Goal: Check status: Check status

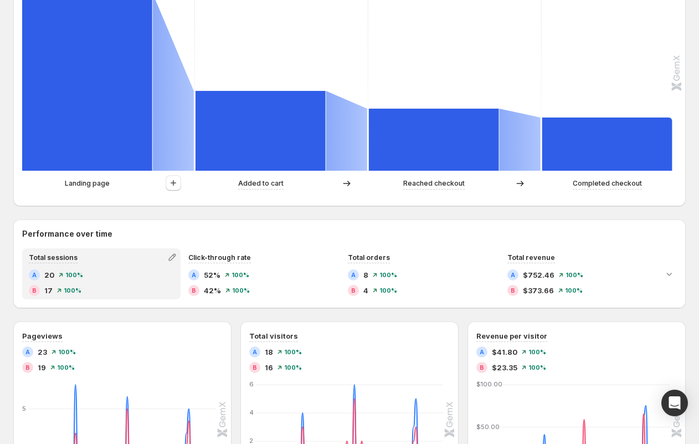
scroll to position [331, 0]
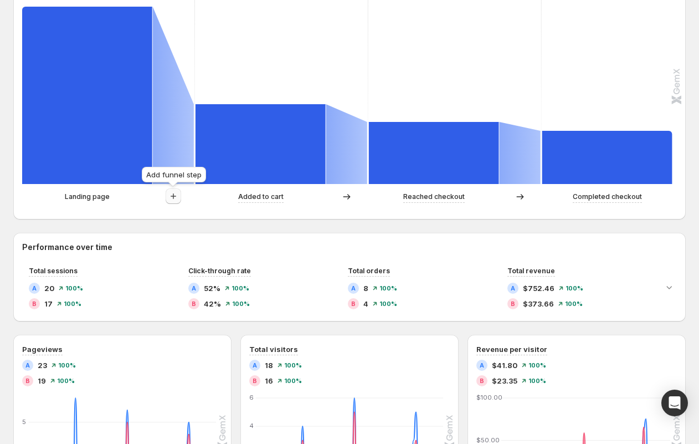
click at [174, 196] on icon "button" at bounding box center [173, 196] width 11 height 11
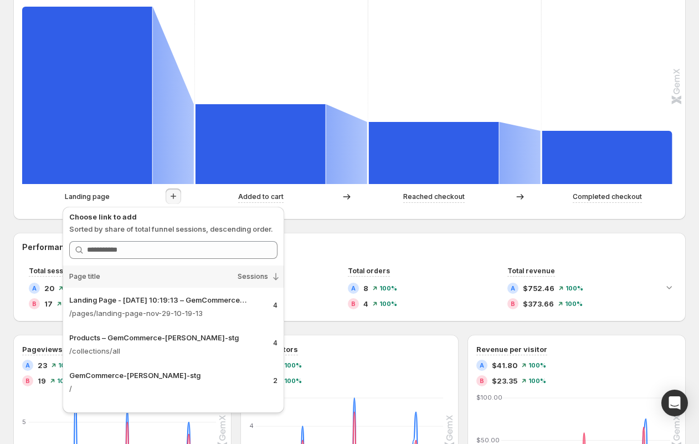
click at [38, 203] on div "Landing page" at bounding box center [108, 196] width 172 height 17
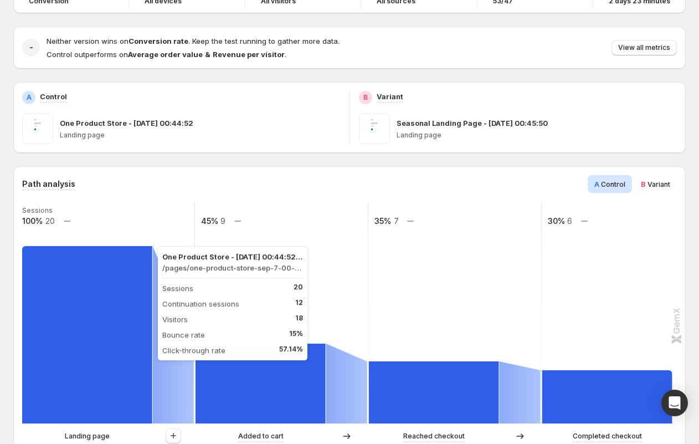
scroll to position [1, 0]
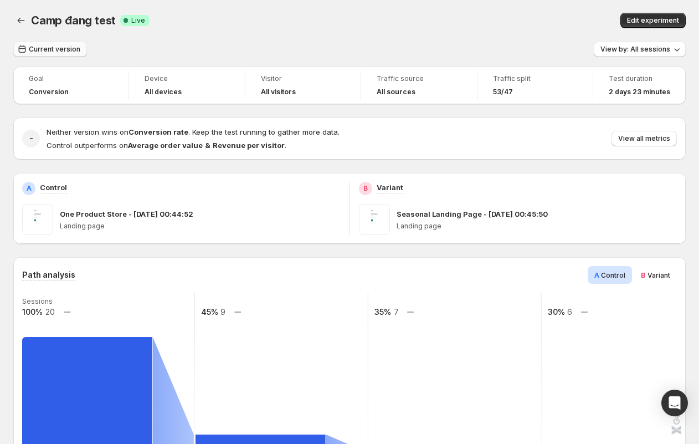
click at [55, 49] on span "Current version" at bounding box center [55, 49] width 52 height 9
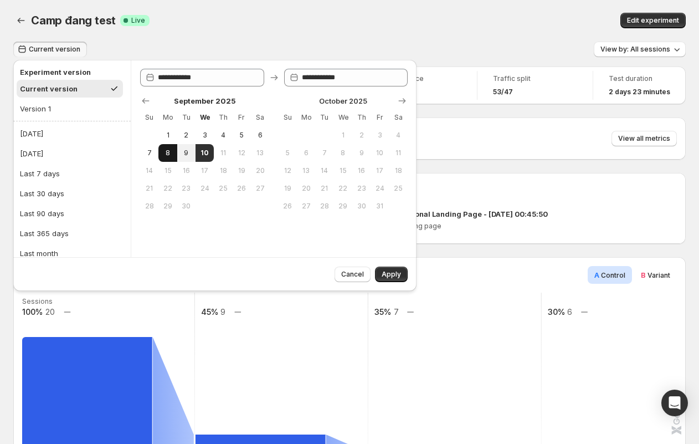
click at [165, 151] on span "8" at bounding box center [167, 152] width 9 height 9
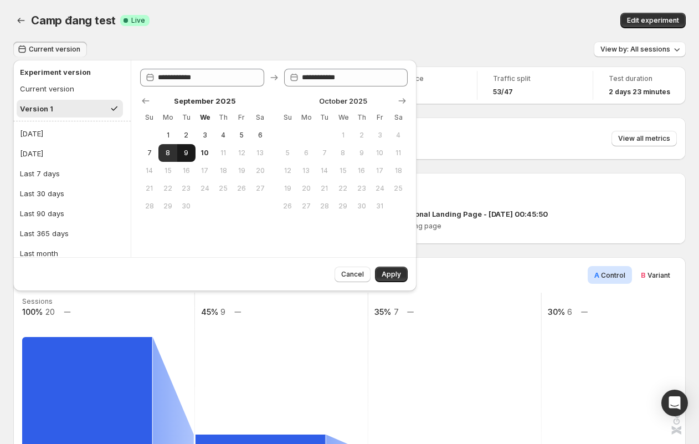
click at [184, 153] on span "9" at bounding box center [186, 152] width 9 height 9
type input "**********"
click at [390, 274] on span "Apply" at bounding box center [391, 274] width 19 height 9
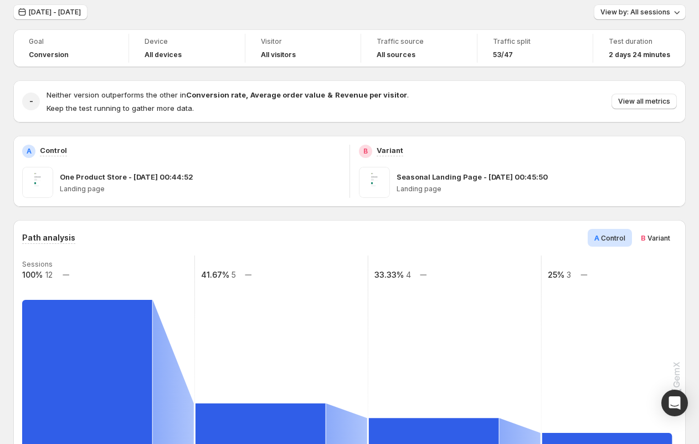
scroll to position [0, 0]
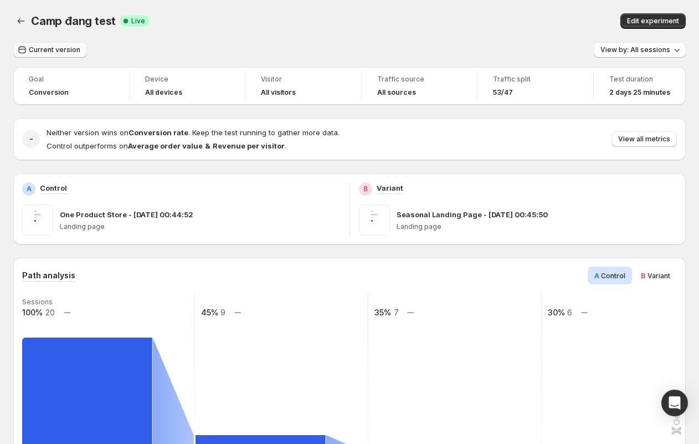
click at [43, 45] on button "Current version" at bounding box center [50, 50] width 74 height 16
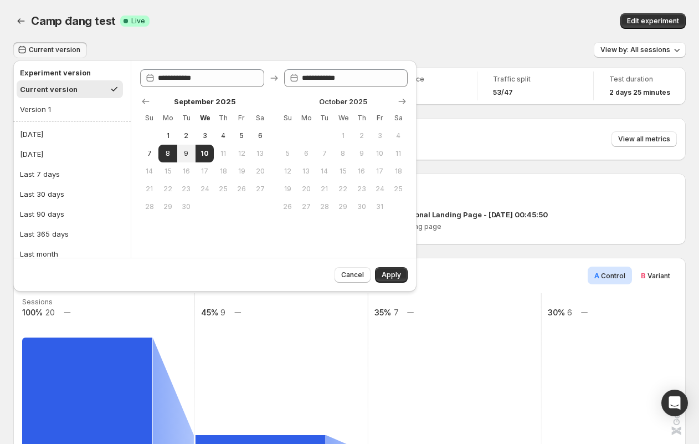
click at [243, 25] on div "Camp đang test Success Complete Live" at bounding box center [204, 21] width 347 height 16
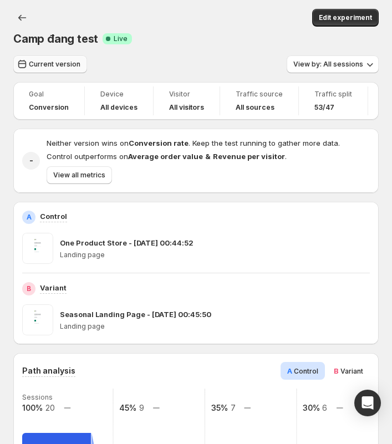
click at [55, 59] on button "Current version" at bounding box center [50, 64] width 74 height 18
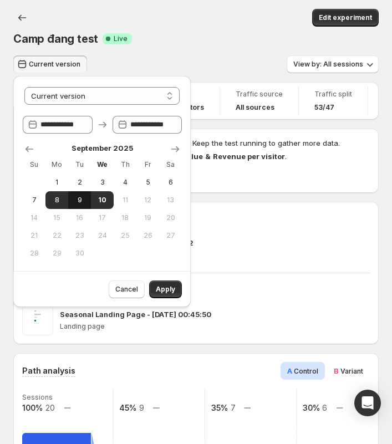
click at [75, 202] on span "9" at bounding box center [80, 200] width 14 height 9
select select "*********"
type input "**********"
click at [161, 287] on span "Apply" at bounding box center [165, 289] width 19 height 9
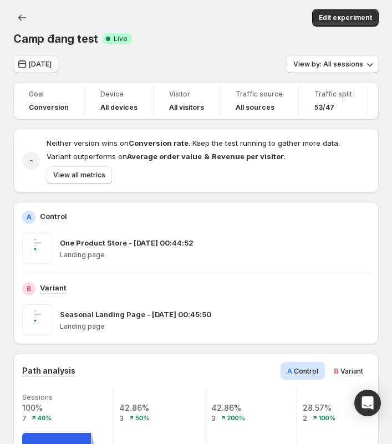
click at [46, 65] on span "[DATE]" at bounding box center [40, 64] width 23 height 9
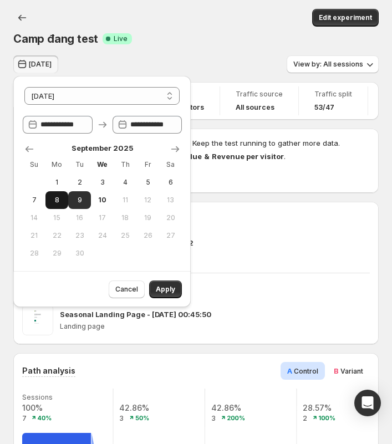
click at [56, 202] on span "8" at bounding box center [57, 200] width 14 height 9
select select "*********"
type input "**********"
click at [163, 290] on span "Apply" at bounding box center [165, 289] width 19 height 9
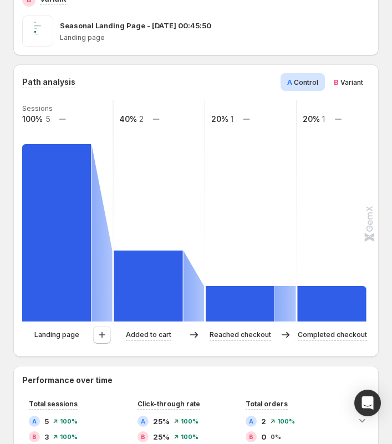
scroll to position [325, 0]
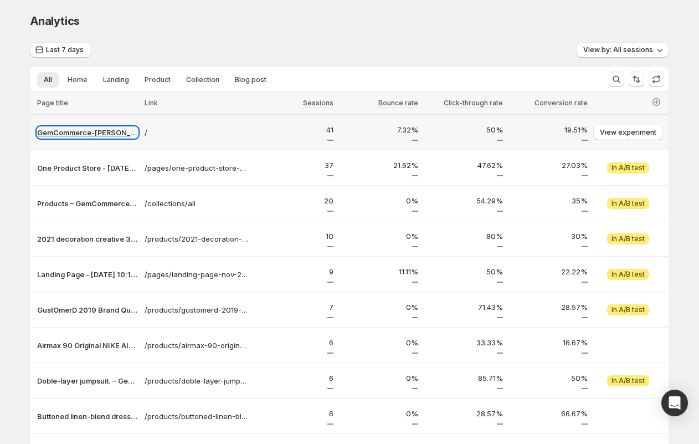
click at [84, 133] on p "GemCommerce-sandy-stg" at bounding box center [87, 132] width 101 height 11
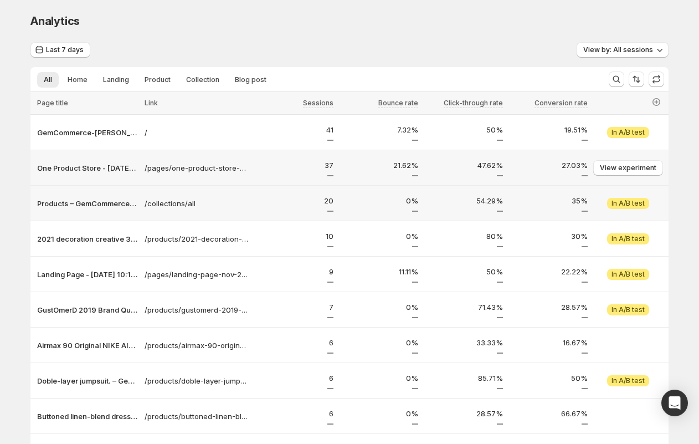
click at [78, 176] on div "One Product Store - [DATE] 00:44:52 – GemCommerce-[PERSON_NAME]-stg" at bounding box center [85, 168] width 111 height 18
click at [76, 168] on p "One Product Store - [DATE] 00:44:52 – GemCommerce-[PERSON_NAME]-stg" at bounding box center [87, 167] width 101 height 11
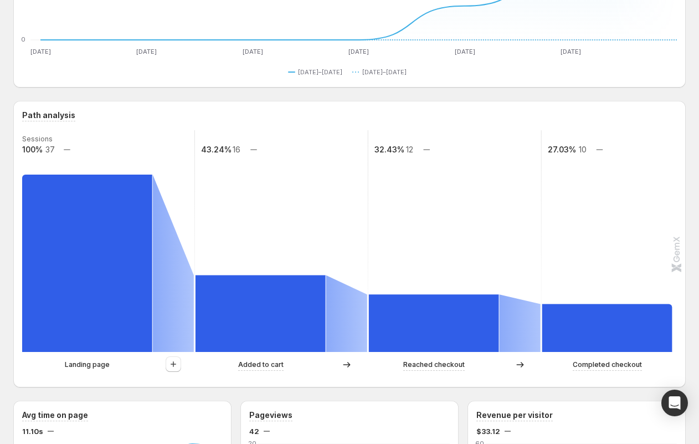
scroll to position [173, 0]
